Goal: Information Seeking & Learning: Stay updated

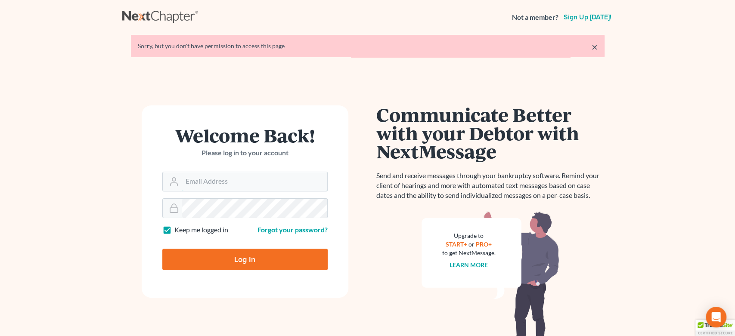
type input "[EMAIL_ADDRESS][DOMAIN_NAME]"
drag, startPoint x: 237, startPoint y: 261, endPoint x: 252, endPoint y: 114, distance: 148.0
click at [235, 259] on input "Log In" at bounding box center [244, 260] width 165 height 22
type input "Thinking..."
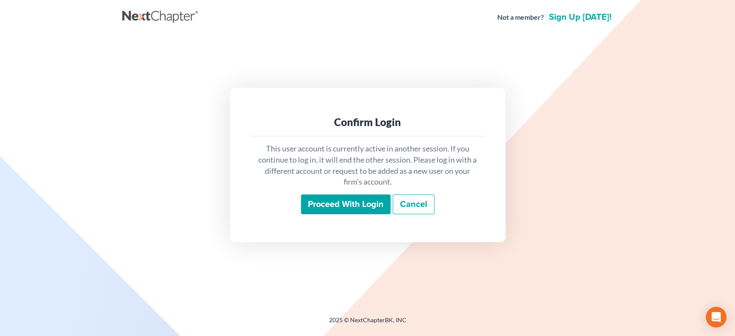
click at [365, 195] on input "Proceed with login" at bounding box center [346, 205] width 90 height 20
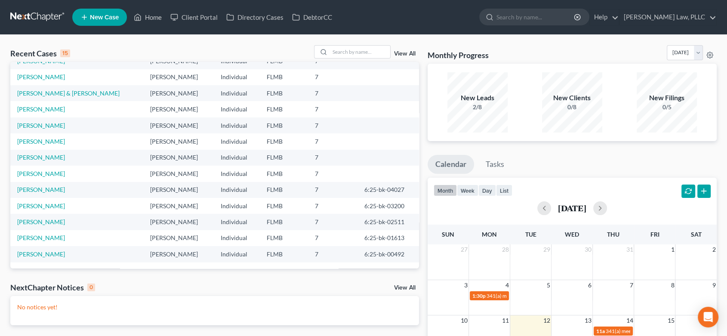
scroll to position [143, 0]
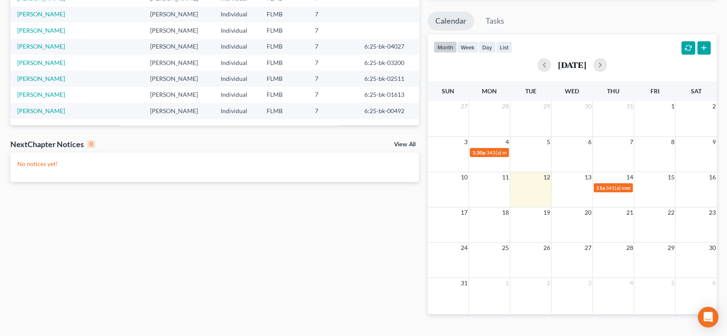
click at [402, 144] on link "View All" at bounding box center [405, 145] width 22 height 6
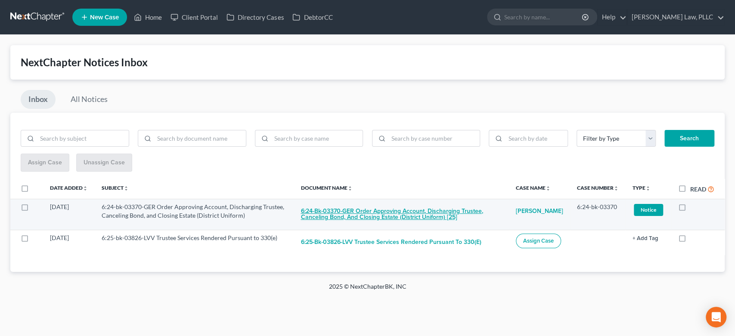
click at [410, 216] on button "6:24-bk-03370-GER Order Approving Account, Discharging Trustee, Canceling Bond,…" at bounding box center [400, 214] width 201 height 23
checkbox input "true"
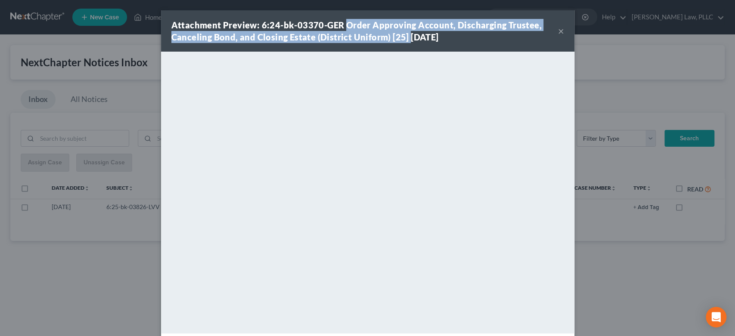
drag, startPoint x: 341, startPoint y: 24, endPoint x: 393, endPoint y: 40, distance: 54.6
click at [402, 40] on strong "Attachment Preview: 6:24-bk-03370-GER Order Approving Account, Discharging Trus…" at bounding box center [356, 31] width 370 height 22
copy strong "Order Approving Account, Discharging Trustee, Canceling Bond, and Closing Estat…"
click at [558, 34] on button "×" at bounding box center [561, 31] width 6 height 10
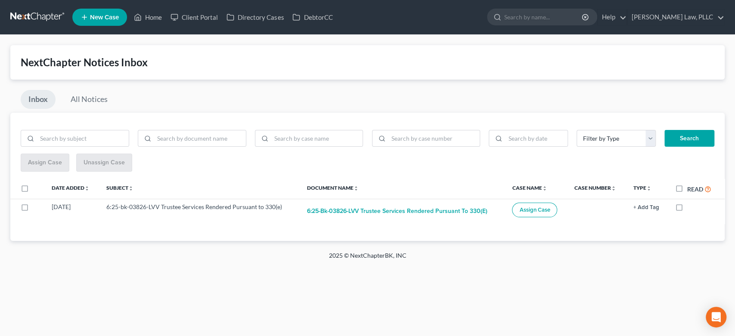
click at [556, 33] on div at bounding box center [367, 168] width 735 height 336
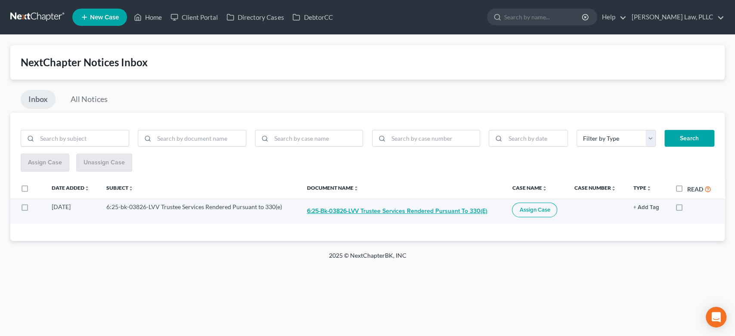
click at [436, 204] on button "6:25-bk-03826-LVV Trustee Services Rendered Pursuant to 330(e)" at bounding box center [396, 211] width 180 height 17
checkbox input "true"
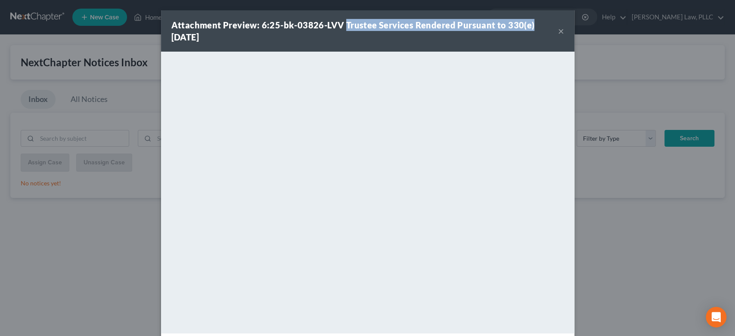
drag, startPoint x: 341, startPoint y: 22, endPoint x: 526, endPoint y: 29, distance: 185.2
click at [526, 25] on div "Attachment Preview: 6:25-bk-03826-LVV Trustee Services Rendered Pursuant to 330…" at bounding box center [364, 31] width 386 height 24
copy strong "Trustee Services Rendered Pursuant to 330(e)"
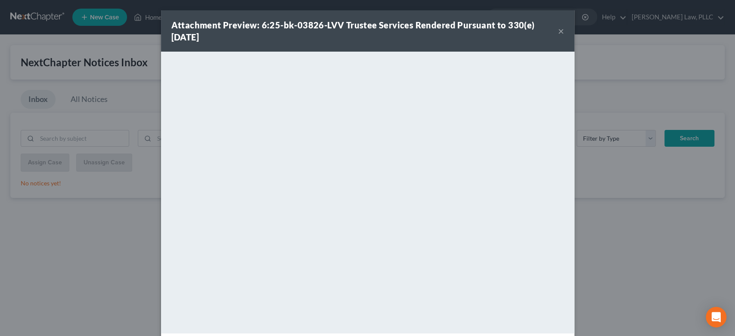
click at [563, 33] on div "Attachment Preview: 6:25-bk-03826-LVV Trustee Services Rendered Pursuant to 330…" at bounding box center [367, 30] width 413 height 41
click at [562, 34] on div "Attachment Preview: 6:25-bk-03826-LVV Trustee Services Rendered Pursuant to 330…" at bounding box center [367, 30] width 413 height 41
click at [558, 33] on button "×" at bounding box center [561, 31] width 6 height 10
